Goal: Book appointment/travel/reservation

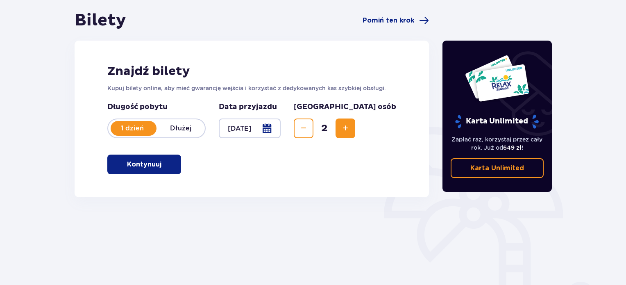
scroll to position [92, 0]
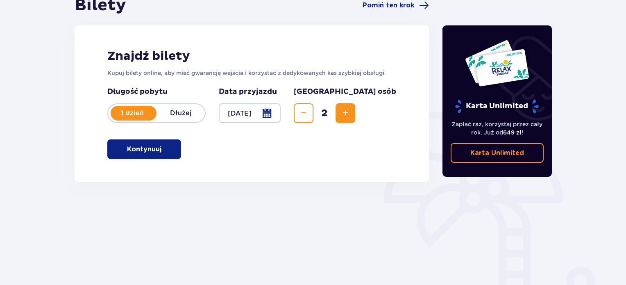
click at [157, 153] on button "Kontynuuj" at bounding box center [144, 149] width 74 height 20
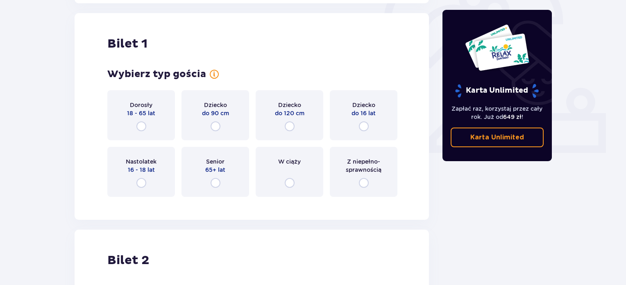
scroll to position [274, 0]
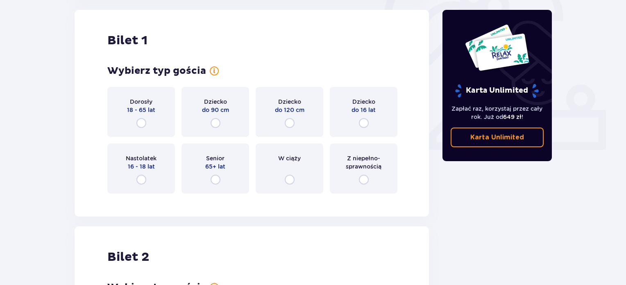
click at [145, 124] on input "radio" at bounding box center [141, 123] width 10 height 10
radio input "true"
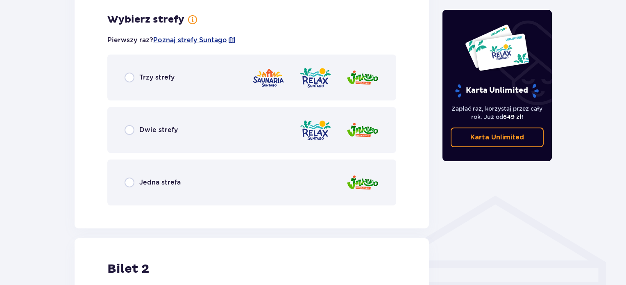
scroll to position [473, 0]
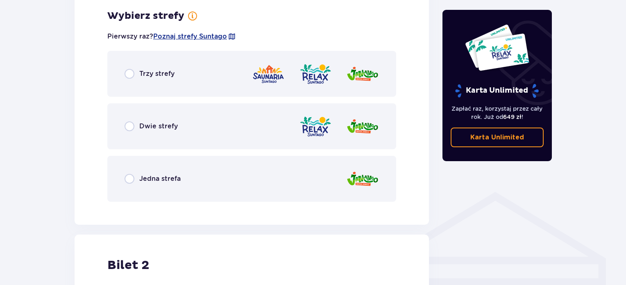
drag, startPoint x: 125, startPoint y: 72, endPoint x: 120, endPoint y: 74, distance: 5.3
click at [124, 72] on input "radio" at bounding box center [129, 74] width 10 height 10
radio input "true"
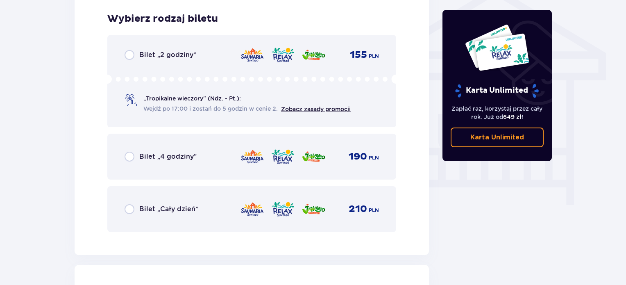
scroll to position [681, 0]
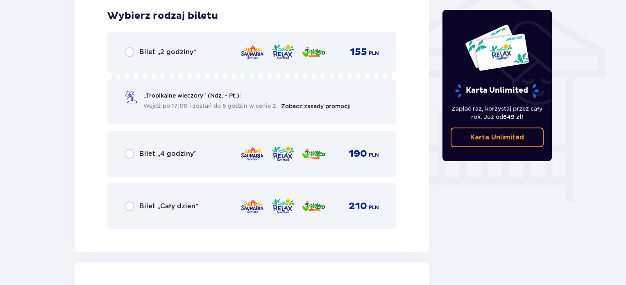
click at [132, 203] on input "radio" at bounding box center [129, 206] width 10 height 10
radio input "true"
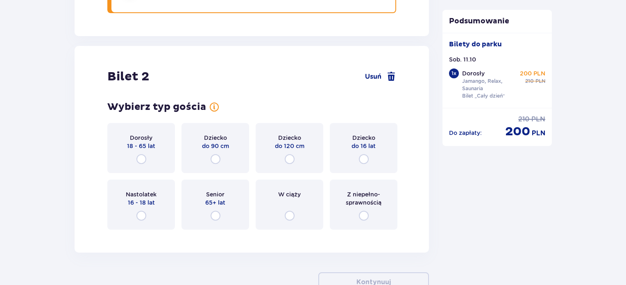
scroll to position [933, 0]
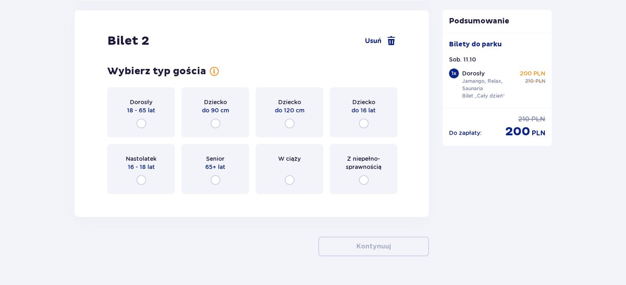
click at [344, 110] on div "Dziecko do 16 lat" at bounding box center [364, 112] width 68 height 50
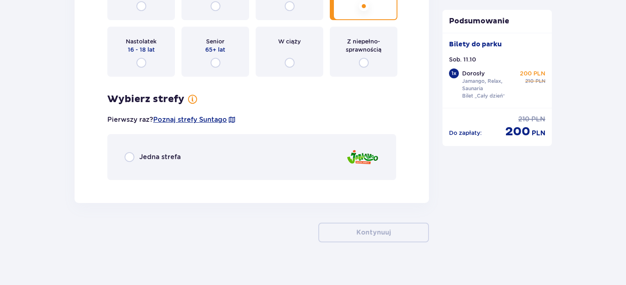
scroll to position [1056, 0]
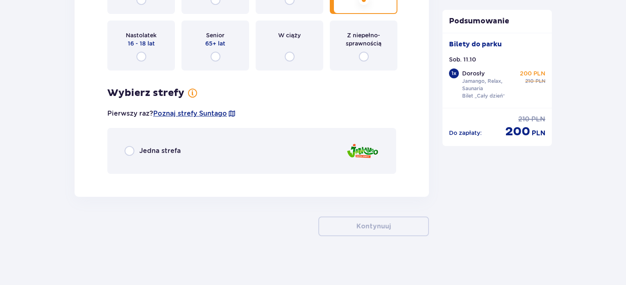
click at [136, 147] on div "Jedna strefa" at bounding box center [152, 151] width 56 height 10
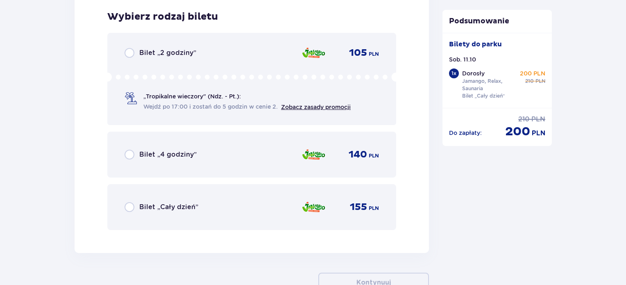
scroll to position [1236, 0]
